Goal: Information Seeking & Learning: Compare options

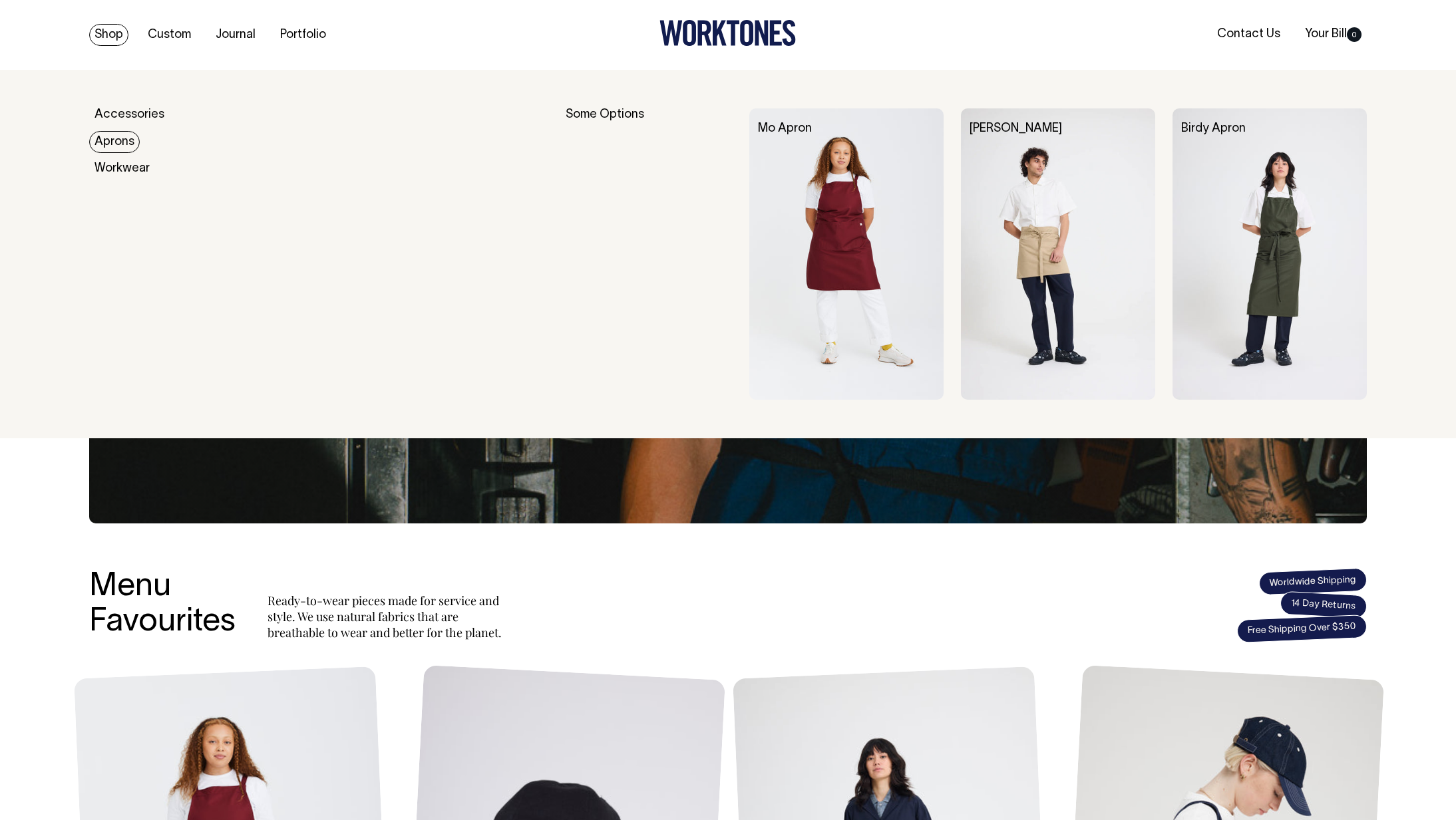
click at [1279, 233] on img at bounding box center [1269, 254] width 194 height 291
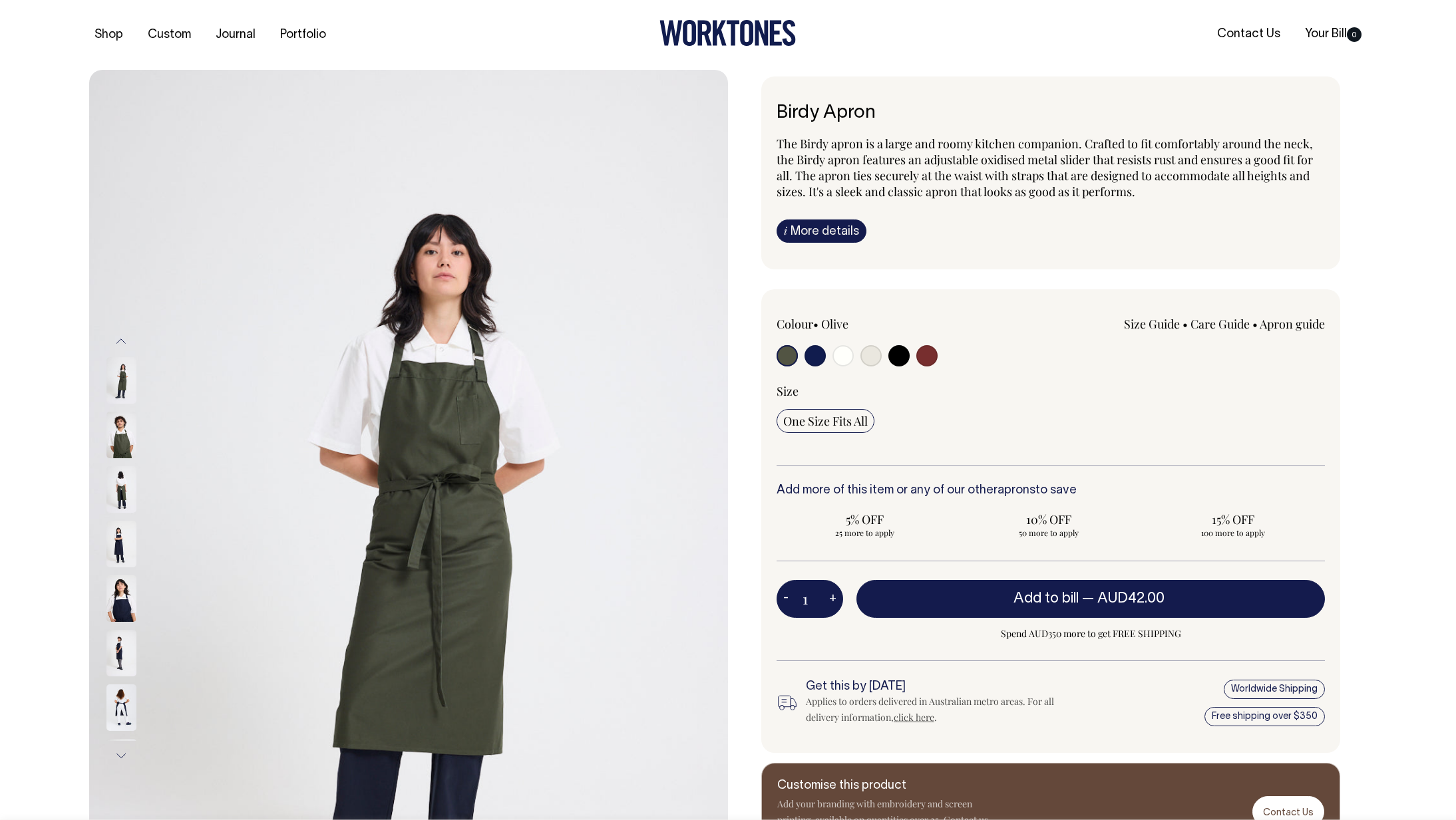
click at [818, 356] on input "radio" at bounding box center [815, 356] width 21 height 21
radio input "true"
select select "Dark Navy"
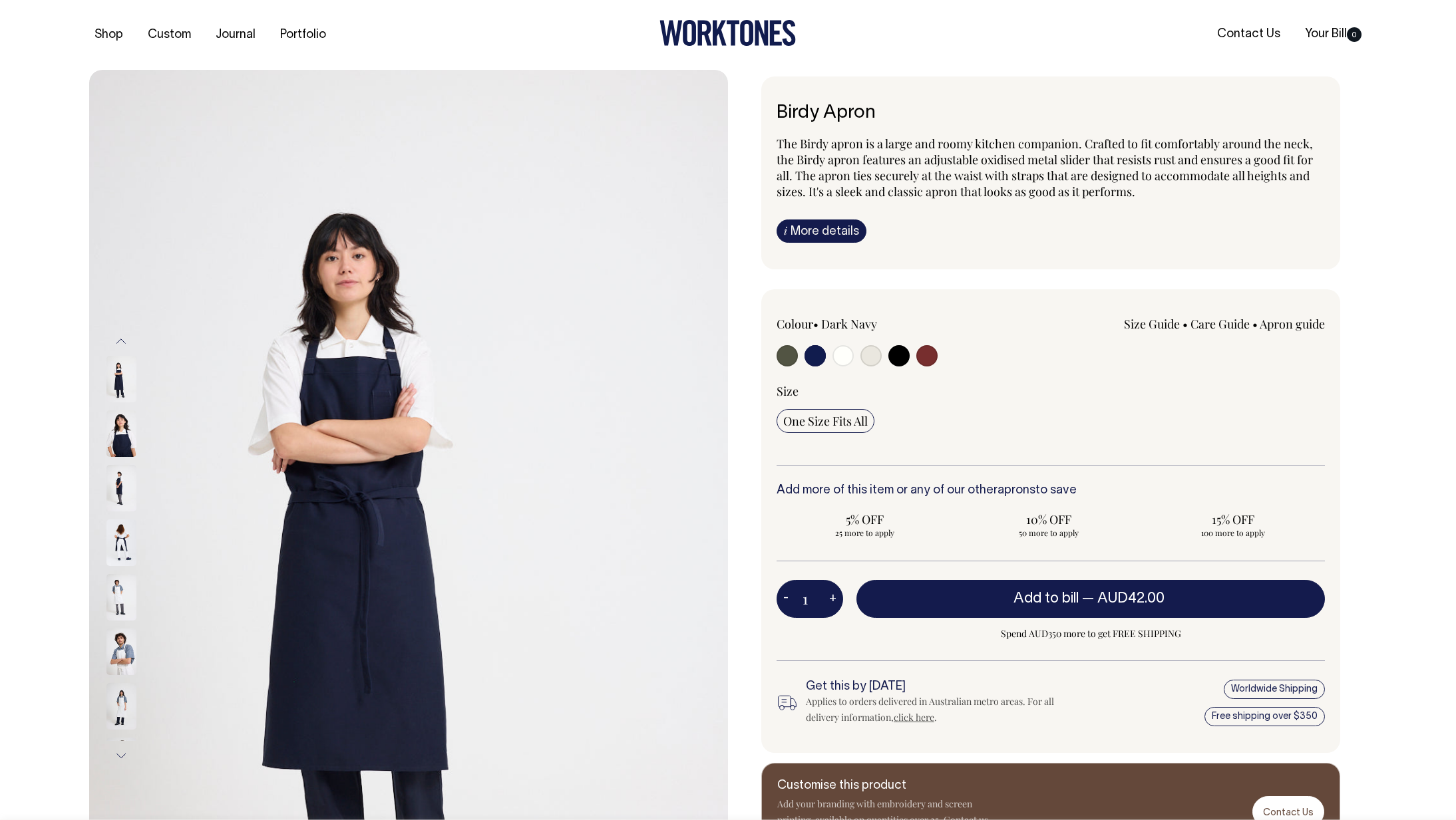
click at [815, 356] on input "radio" at bounding box center [815, 356] width 21 height 21
click at [900, 365] on input "radio" at bounding box center [898, 356] width 21 height 21
radio input "true"
select select "Black"
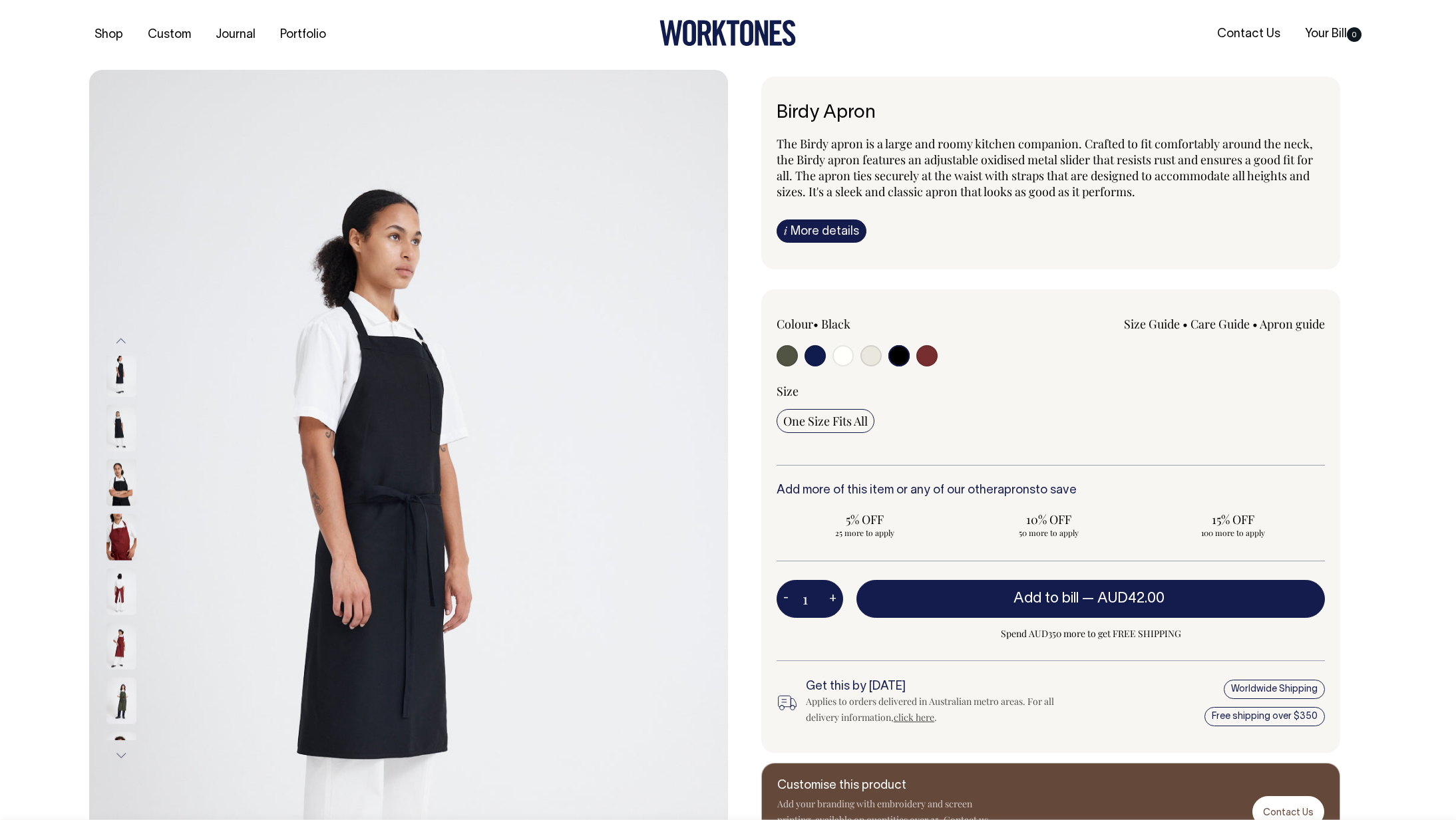
click at [925, 362] on input "radio" at bounding box center [926, 356] width 21 height 21
radio input "true"
select select "Burgundy"
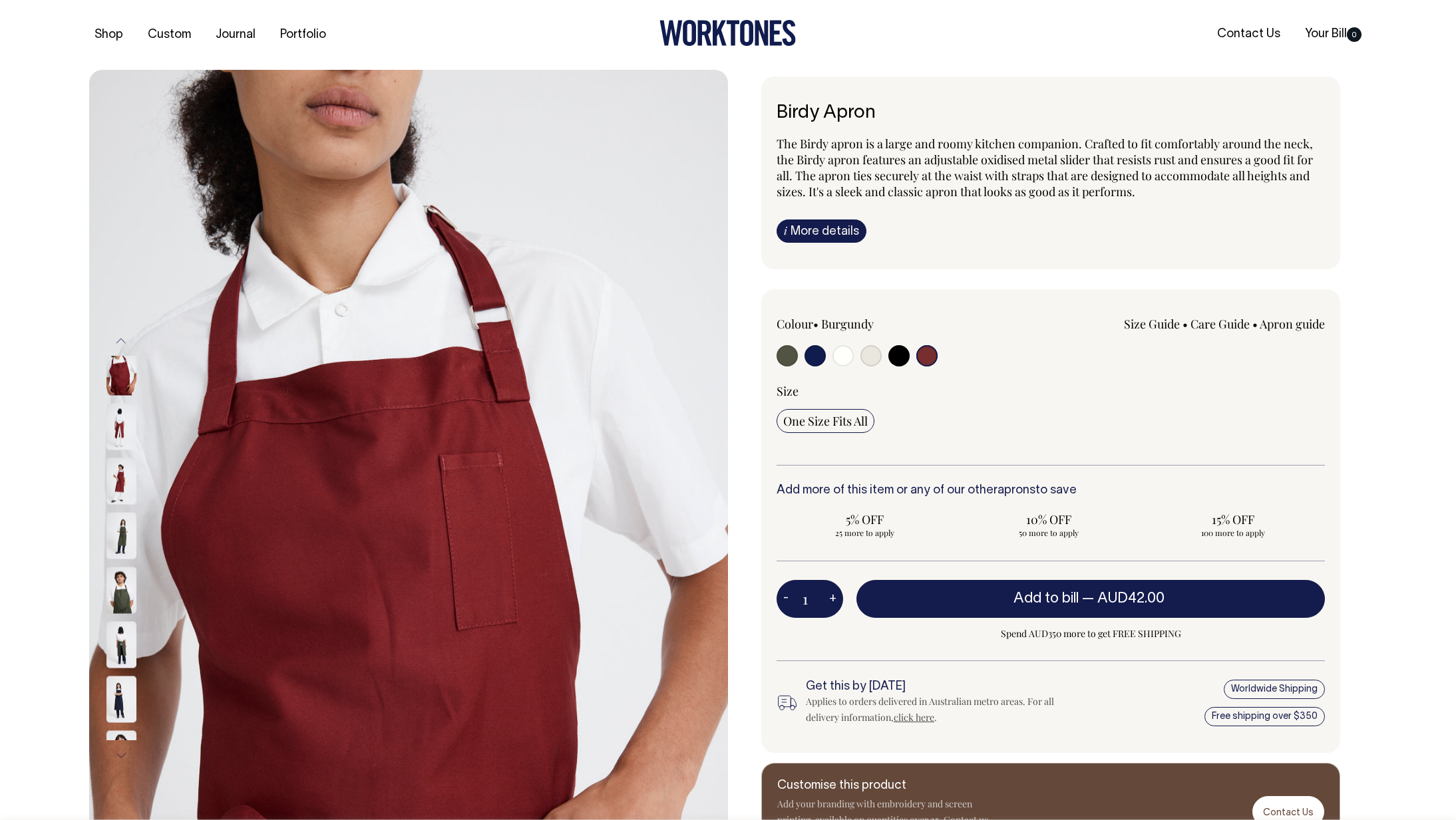
click at [898, 365] on input "radio" at bounding box center [898, 356] width 21 height 21
radio input "true"
select select "Black"
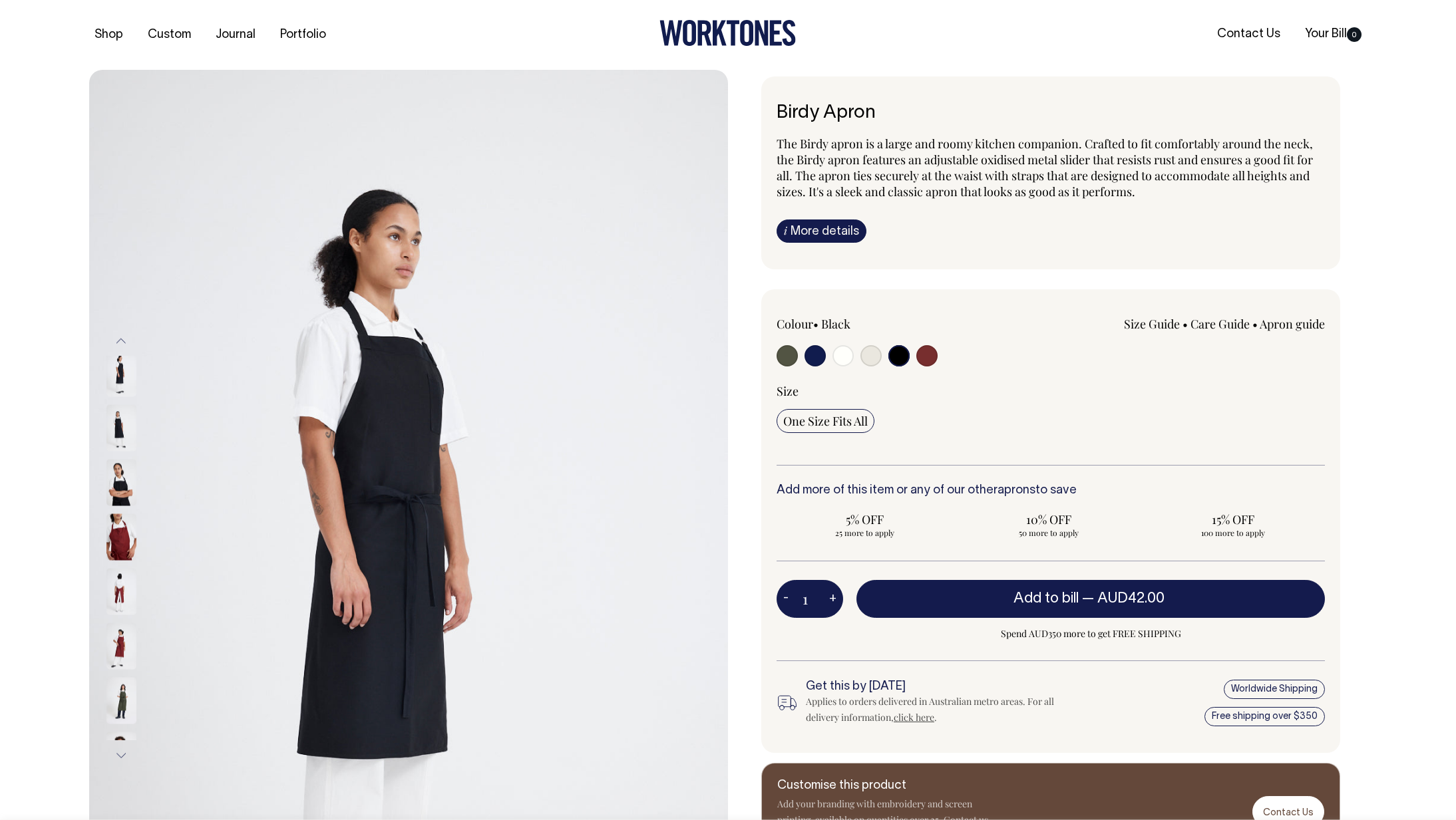
click at [931, 360] on input "radio" at bounding box center [926, 356] width 21 height 21
radio input "true"
select select "Burgundy"
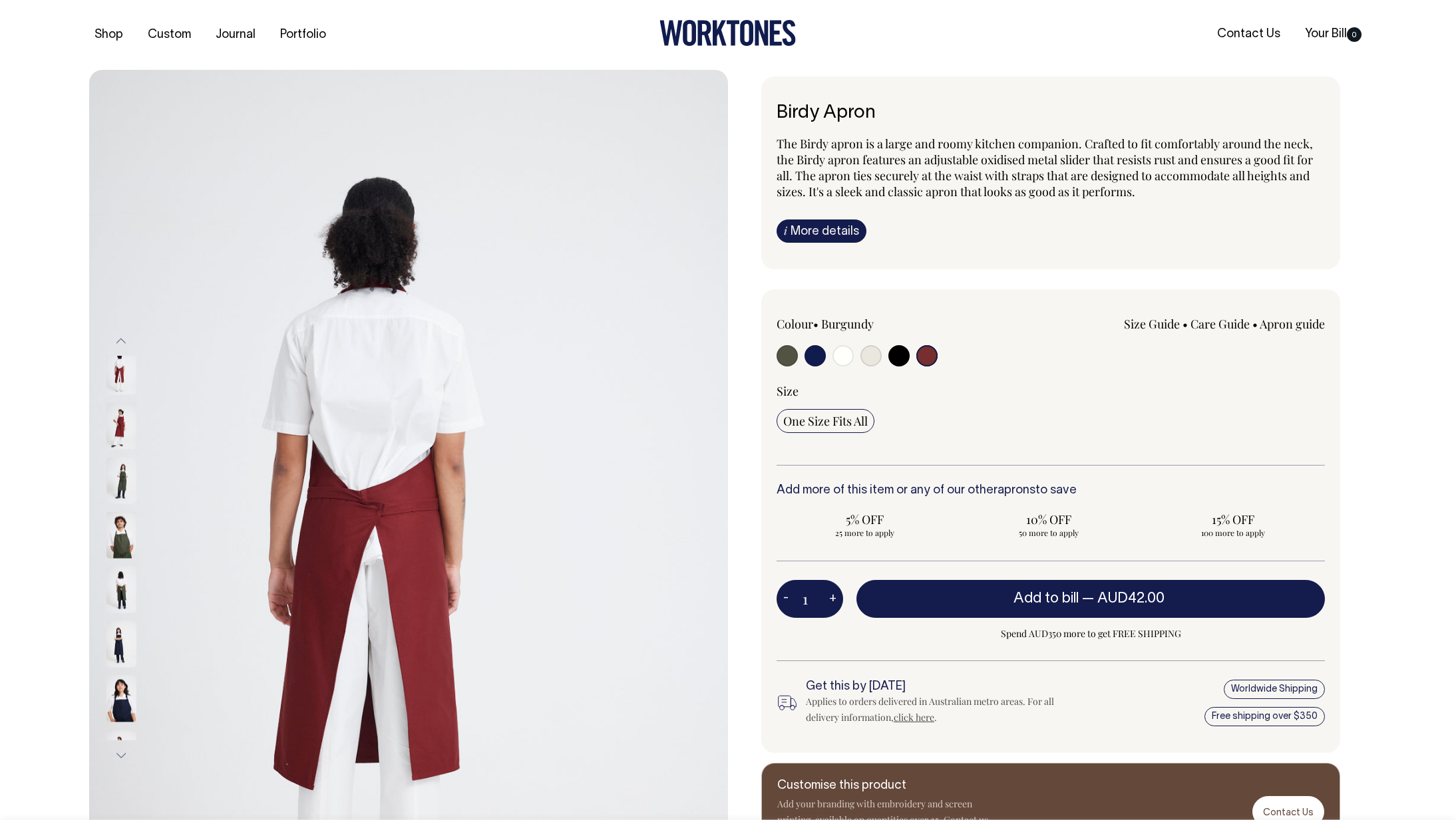
click at [929, 354] on input "radio" at bounding box center [926, 356] width 21 height 21
click at [892, 357] on input "radio" at bounding box center [898, 356] width 21 height 21
radio input "true"
select select "Black"
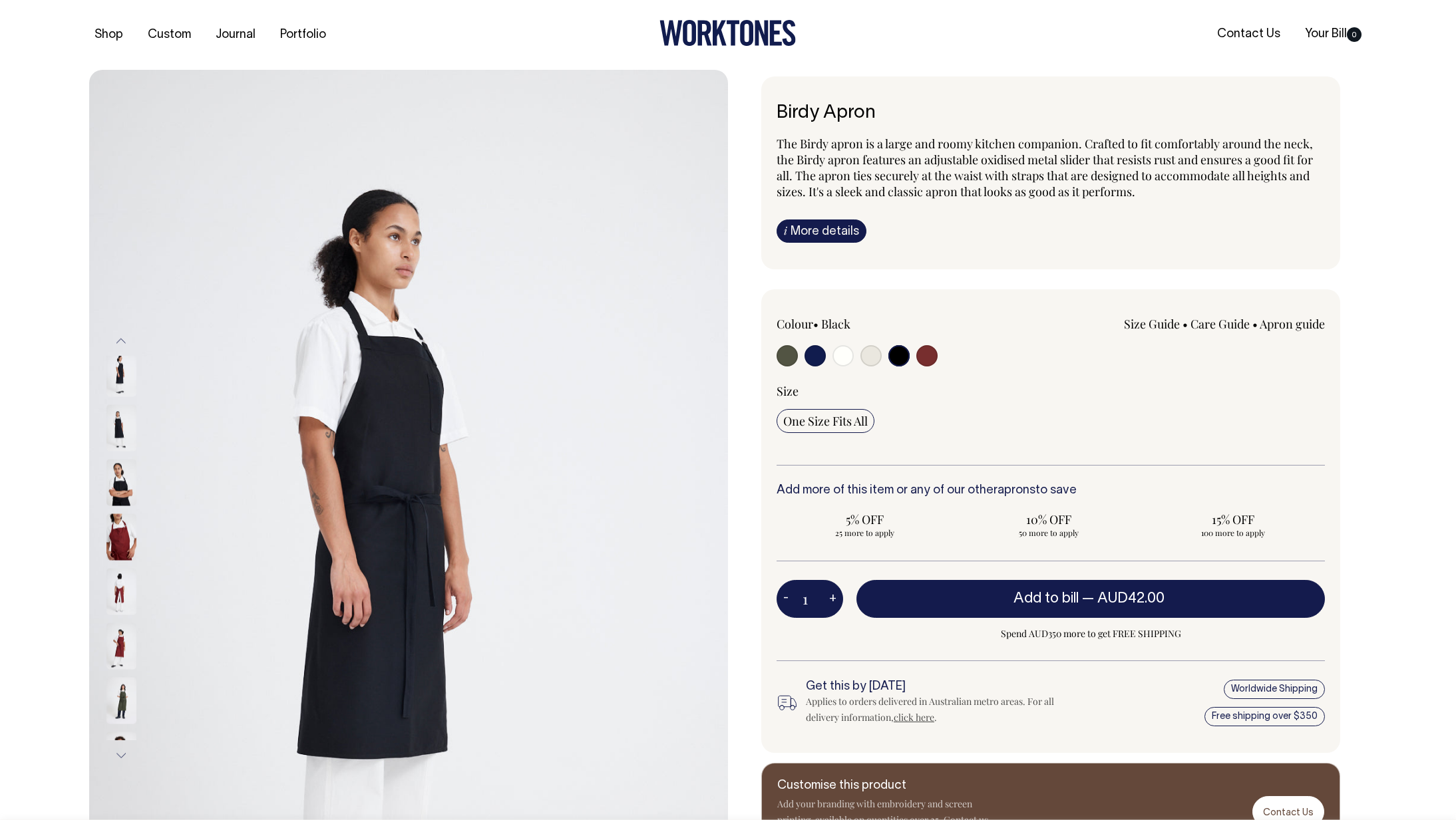
click at [866, 359] on input "radio" at bounding box center [870, 356] width 21 height 21
radio input "true"
select select "Natural"
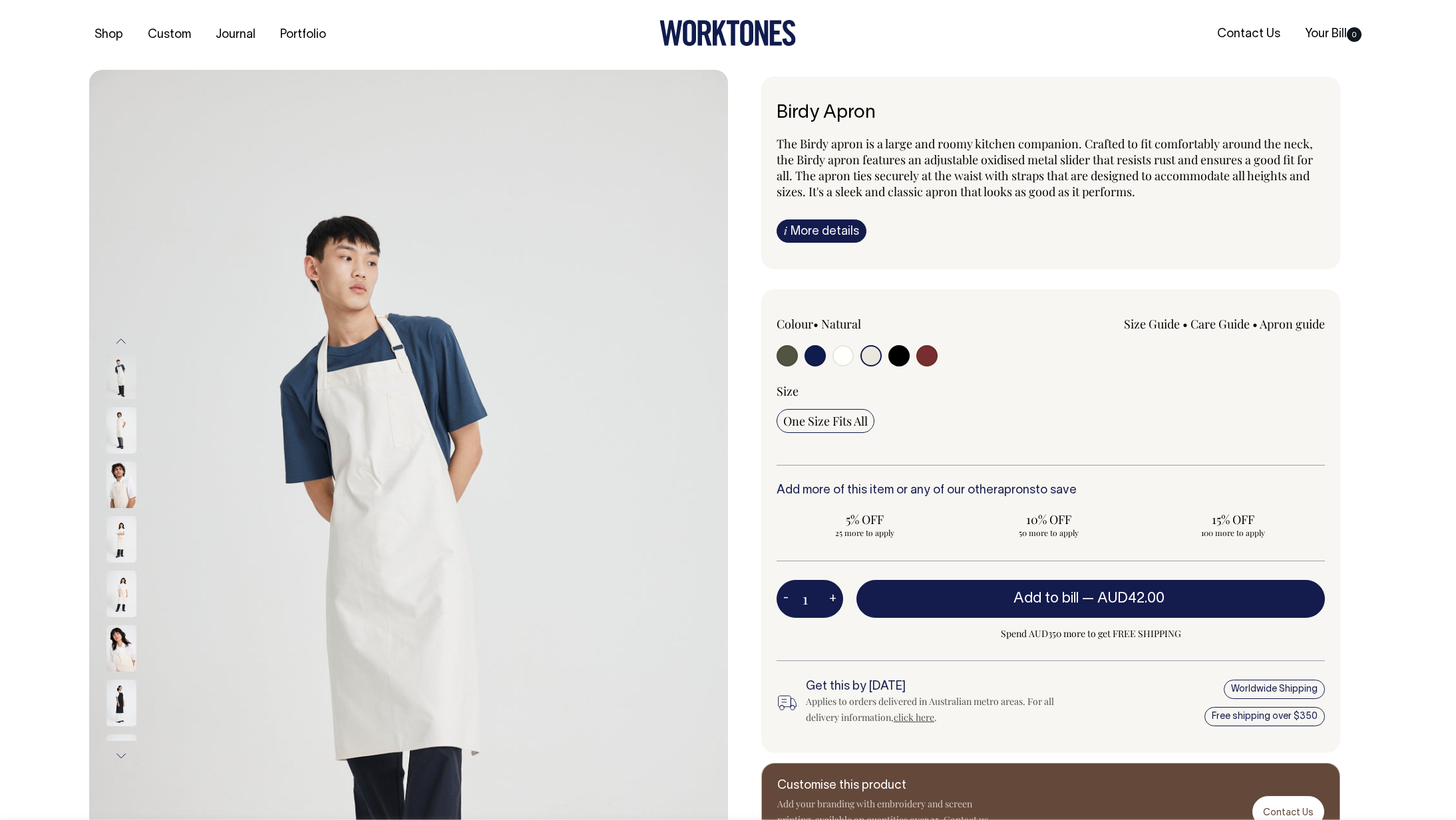
click at [847, 359] on input "radio" at bounding box center [842, 356] width 21 height 21
radio input "true"
select select "Off-White"
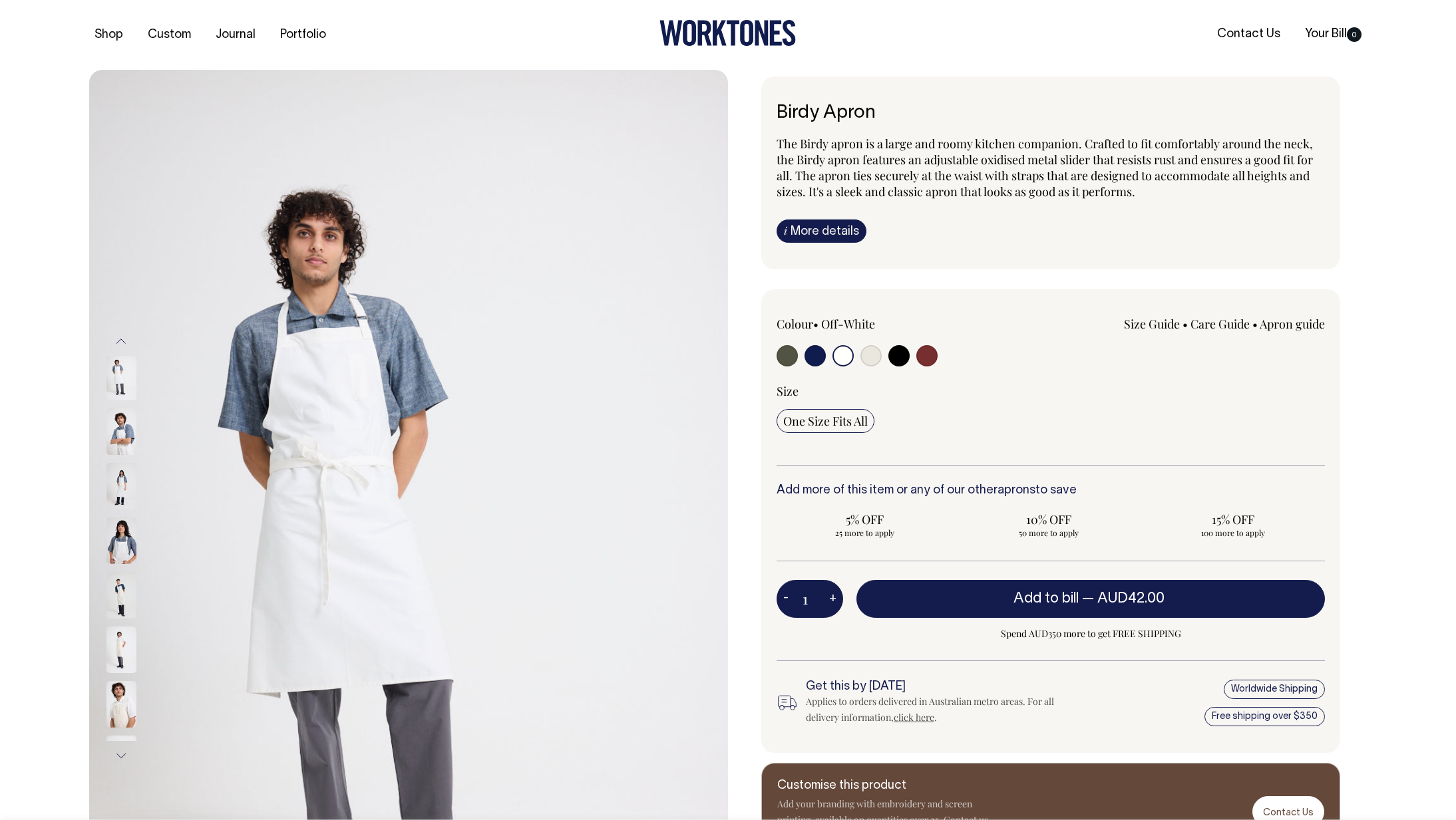
click at [809, 362] on input "radio" at bounding box center [815, 356] width 21 height 21
radio input "true"
select select "Dark Navy"
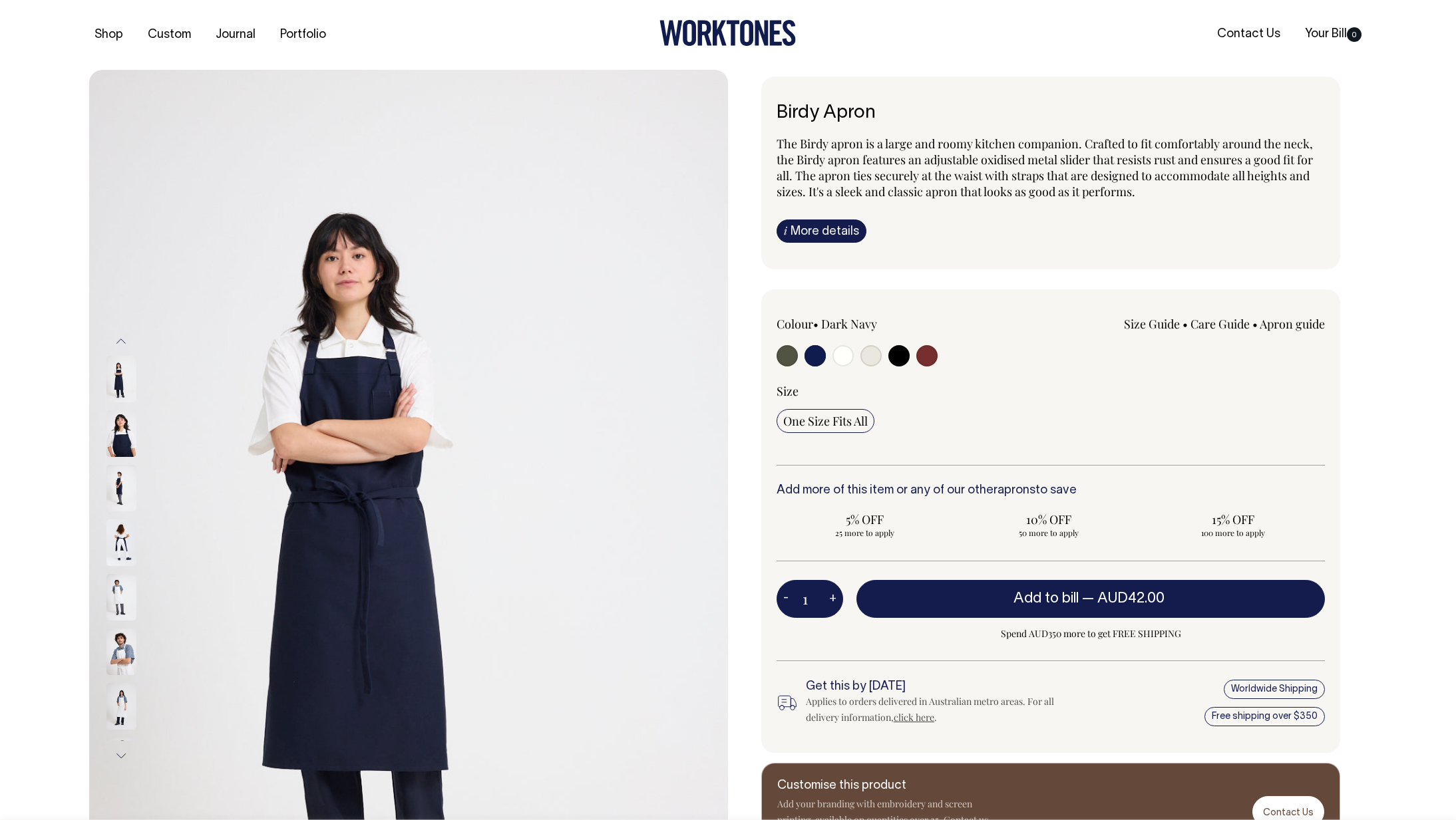
click at [783, 362] on input "radio" at bounding box center [787, 356] width 21 height 21
radio input "true"
select select "Olive"
